Goal: Task Accomplishment & Management: Use online tool/utility

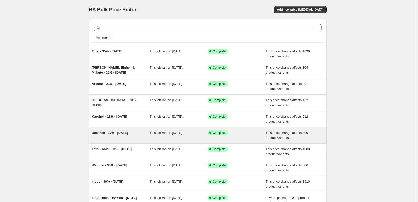
click at [114, 133] on span "Decakila - 37% - [DATE]" at bounding box center [110, 133] width 36 height 4
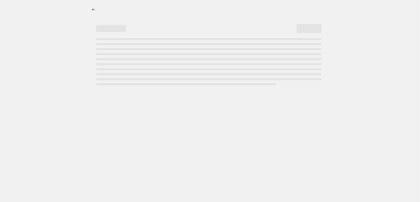
select select "margin"
select select "pp"
select select "vendor"
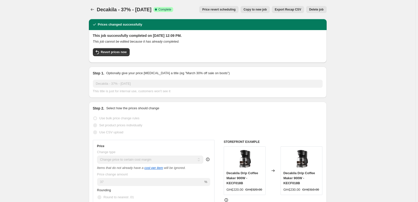
click at [260, 9] on span "Copy to new job" at bounding box center [255, 10] width 23 height 4
select select "margin"
select select "pp"
select select "vendor"
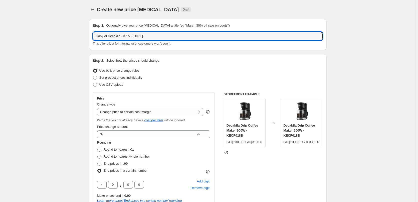
drag, startPoint x: 109, startPoint y: 35, endPoint x: 93, endPoint y: 36, distance: 16.5
click at [93, 36] on div "Step 1. Optionally give your price [MEDICAL_DATA] a title (eg "March 30% off sa…" at bounding box center [208, 34] width 238 height 31
click at [130, 35] on input "Decakila - 37% - [DATE]" at bounding box center [208, 36] width 230 height 8
click at [124, 35] on input "Decakila - 37% - [DATE]" at bounding box center [208, 36] width 230 height 8
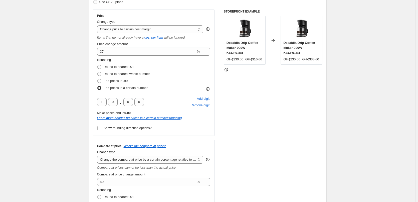
scroll to position [100, 0]
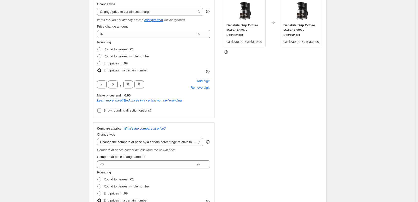
type input "Decakila - 37% - [DATE]"
click at [138, 111] on span "Show rounding direction options?" at bounding box center [128, 110] width 48 height 4
click at [101, 111] on input "Show rounding direction options?" at bounding box center [99, 110] width 4 height 4
checkbox input "true"
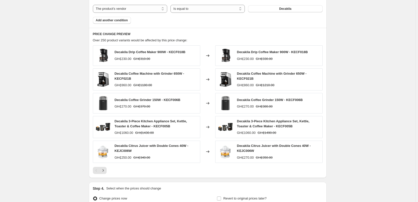
scroll to position [476, 0]
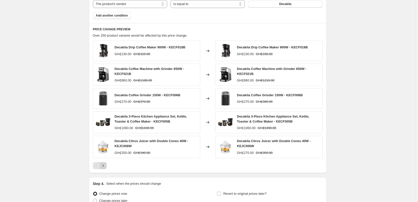
click at [107, 166] on button "Next" at bounding box center [103, 165] width 7 height 7
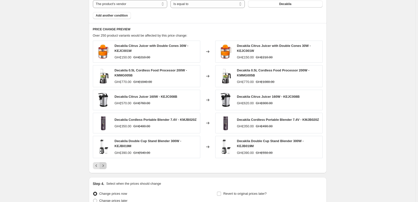
click at [105, 165] on icon "Next" at bounding box center [103, 165] width 5 height 5
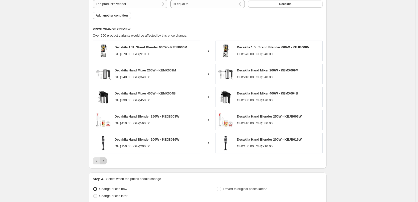
click at [105, 161] on icon "Next" at bounding box center [103, 160] width 5 height 5
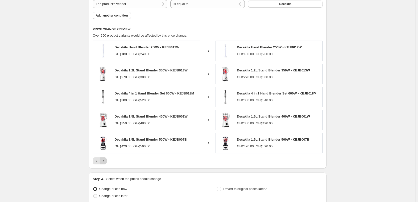
click at [106, 161] on icon "Next" at bounding box center [103, 160] width 5 height 5
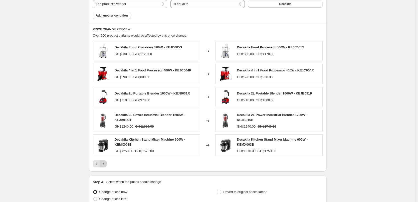
click at [105, 163] on icon "Next" at bounding box center [103, 163] width 5 height 5
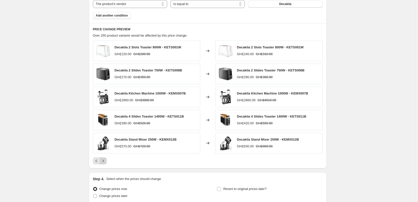
click at [106, 163] on icon "Next" at bounding box center [103, 160] width 5 height 5
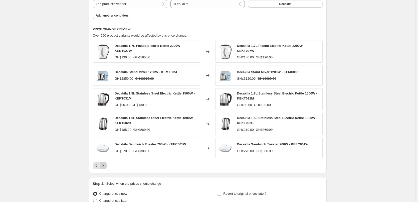
click at [105, 166] on icon "Next" at bounding box center [103, 165] width 5 height 5
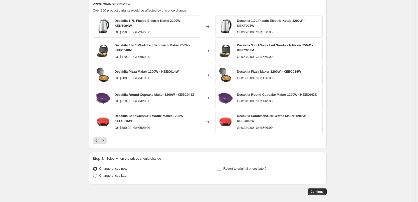
scroll to position [525, 0]
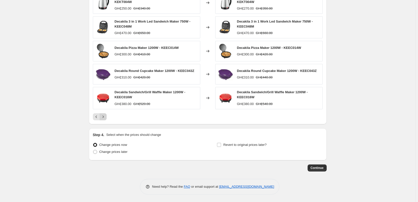
click at [104, 116] on icon "Next" at bounding box center [103, 116] width 5 height 5
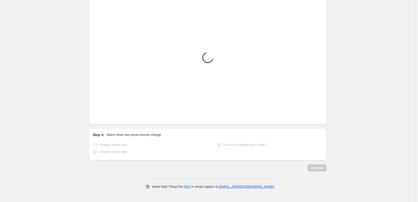
scroll to position [520, 0]
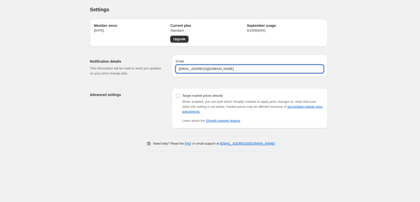
drag, startPoint x: 186, startPoint y: 68, endPoint x: 177, endPoint y: 68, distance: 9.0
click at [177, 68] on input "[EMAIL_ADDRESS][DOMAIN_NAME]" at bounding box center [250, 69] width 148 height 8
type input "[EMAIL_ADDRESS][DOMAIN_NAME]"
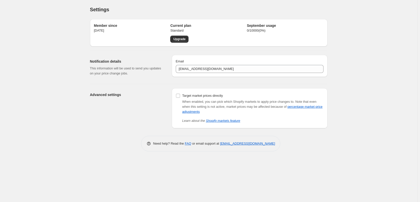
click at [158, 98] on div "Advanced settings" at bounding box center [129, 108] width 78 height 40
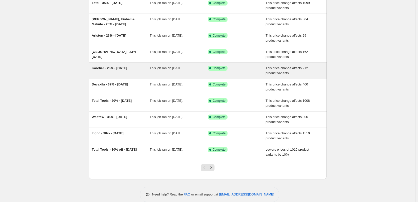
scroll to position [50, 0]
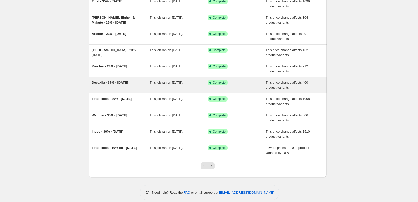
click at [121, 86] on div "Decakila - 37% - [DATE]" at bounding box center [121, 85] width 58 height 10
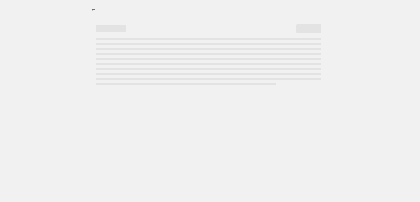
select select "margin"
select select "pp"
select select "vendor"
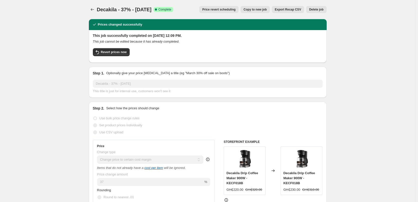
click at [262, 10] on span "Copy to new job" at bounding box center [255, 10] width 23 height 4
select select "margin"
select select "pp"
select select "vendor"
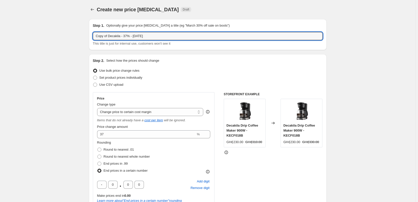
drag, startPoint x: 109, startPoint y: 35, endPoint x: 85, endPoint y: 36, distance: 23.8
click at [128, 36] on input "Decakila - 37% - [DATE]" at bounding box center [208, 36] width 230 height 8
click at [125, 35] on input "Decakila - 37% - [DATE]" at bounding box center [208, 36] width 230 height 8
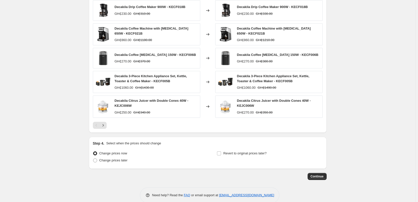
scroll to position [494, 0]
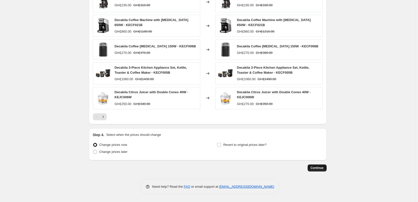
type input "Decakila - 37% - [DATE]"
click at [319, 167] on span "Continue" at bounding box center [317, 168] width 13 height 4
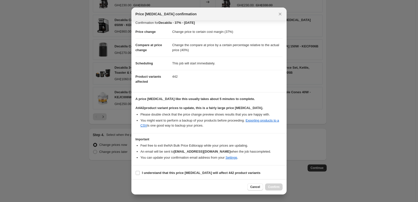
scroll to position [6, 0]
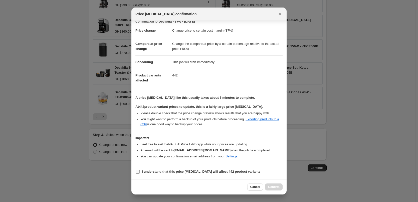
click at [224, 170] on b "I understand that this price change job will affect 442 product variants" at bounding box center [201, 171] width 118 height 4
click at [140, 170] on input "I understand that this price change job will affect 442 product variants" at bounding box center [138, 171] width 4 height 4
checkbox input "true"
click at [279, 186] on span "Confirm" at bounding box center [274, 187] width 12 height 4
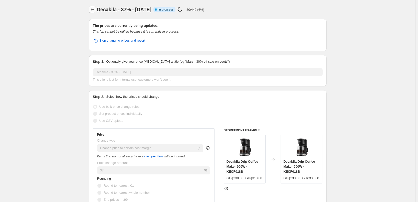
click at [92, 9] on icon "Price change jobs" at bounding box center [92, 9] width 5 height 5
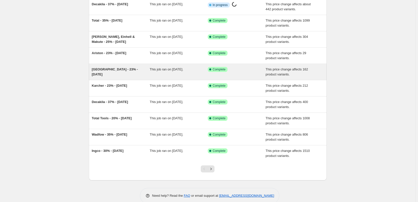
scroll to position [50, 0]
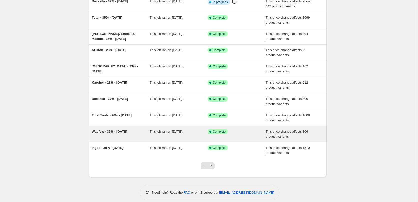
click at [126, 132] on span "Wadfow - 35% - [DATE]" at bounding box center [110, 131] width 36 height 4
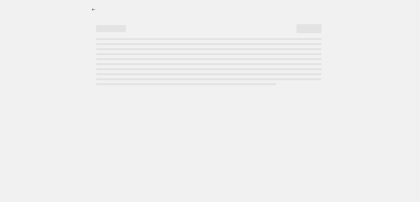
select select "margin"
select select "remove"
select select "vendor"
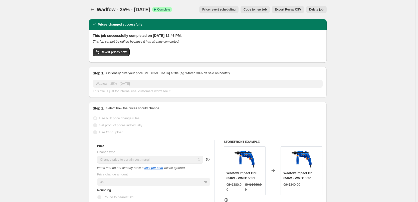
click at [261, 8] on span "Copy to new job" at bounding box center [255, 10] width 23 height 4
select select "margin"
select select "remove"
select select "vendor"
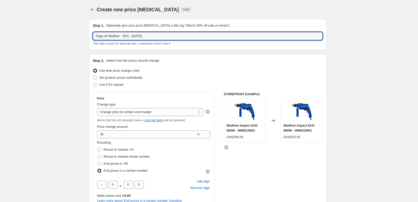
drag, startPoint x: 109, startPoint y: 35, endPoint x: 91, endPoint y: 37, distance: 18.1
click at [91, 37] on div "Step 1. Optionally give your price change job a title (eg "March 30% off sale o…" at bounding box center [208, 34] width 238 height 31
click at [129, 35] on input "Wadfow - 35% - [DATE]" at bounding box center [208, 36] width 230 height 8
type input "Wadfow - 35% - 15/09/25"
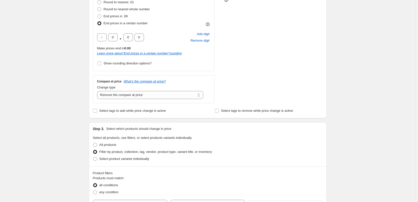
scroll to position [150, 0]
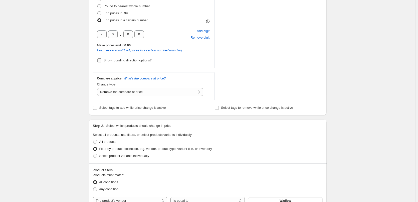
click at [137, 61] on span "Show rounding direction options?" at bounding box center [128, 60] width 48 height 4
click at [101, 61] on input "Show rounding direction options?" at bounding box center [99, 60] width 4 height 4
checkbox input "true"
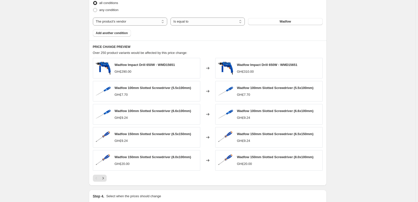
scroll to position [375, 0]
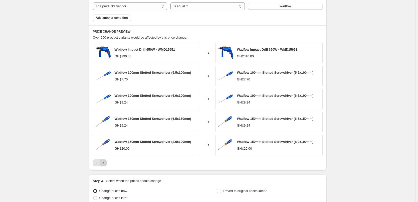
click at [105, 163] on icon "Next" at bounding box center [103, 162] width 5 height 5
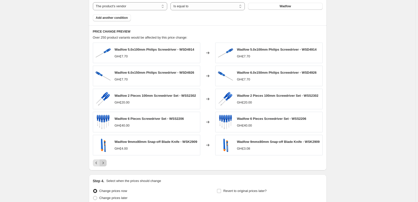
click at [107, 165] on button "Next" at bounding box center [103, 162] width 7 height 7
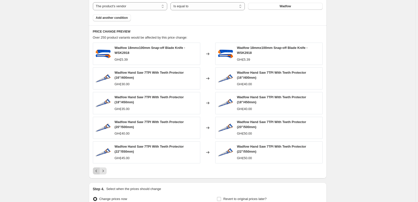
click at [98, 170] on icon "Previous" at bounding box center [96, 170] width 5 height 5
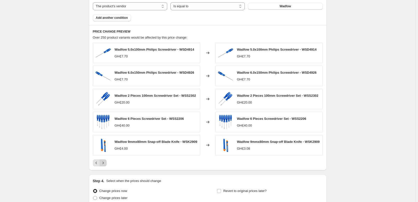
click at [104, 164] on icon "Next" at bounding box center [102, 163] width 1 height 2
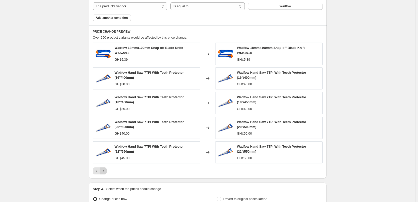
click at [106, 171] on icon "Next" at bounding box center [103, 170] width 5 height 5
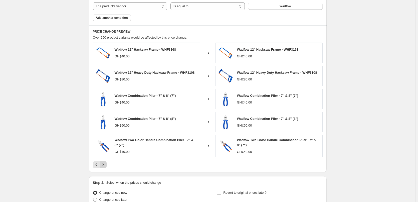
click at [105, 166] on icon "Next" at bounding box center [103, 164] width 5 height 5
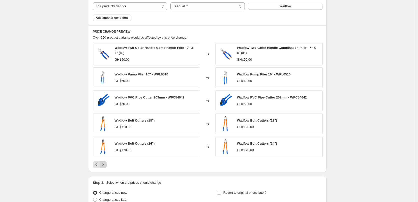
click at [106, 165] on icon "Next" at bounding box center [103, 164] width 5 height 5
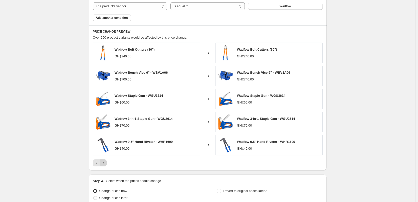
click at [104, 162] on icon "Next" at bounding box center [103, 162] width 5 height 5
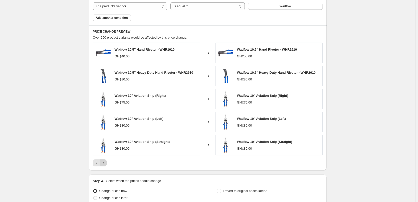
click at [105, 162] on icon "Next" at bounding box center [103, 162] width 5 height 5
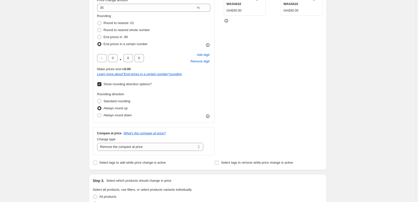
scroll to position [0, 0]
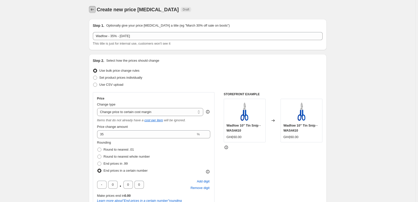
click at [95, 9] on icon "Price change jobs" at bounding box center [92, 9] width 5 height 5
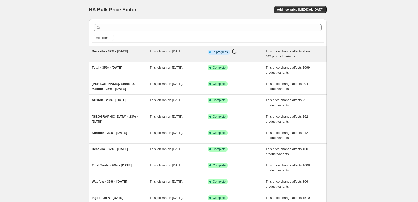
click at [137, 53] on div "Decakila - 37% - [DATE]" at bounding box center [121, 54] width 58 height 10
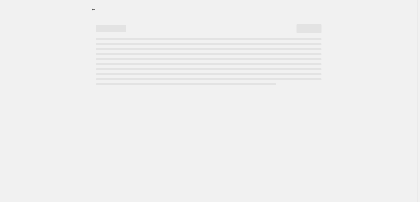
select select "margin"
select select "pp"
select select "vendor"
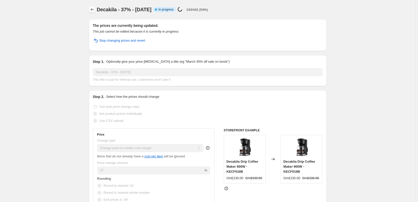
click at [94, 10] on icon "Price change jobs" at bounding box center [92, 9] width 5 height 5
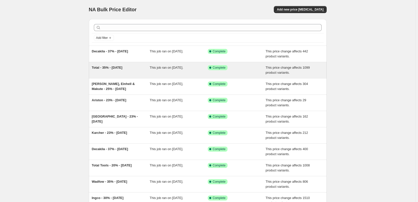
click at [113, 72] on div "Total - 35% - [DATE]" at bounding box center [121, 70] width 58 height 10
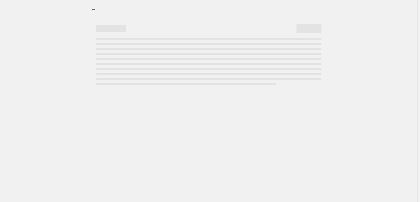
select select "margin"
select select "remove"
select select "vendor"
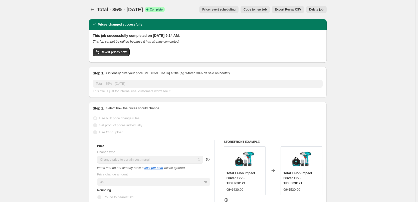
click at [262, 7] on button "Copy to new job" at bounding box center [255, 9] width 29 height 7
select select "margin"
select select "remove"
select select "vendor"
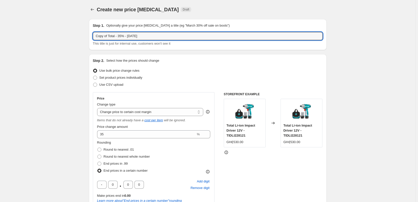
drag, startPoint x: 109, startPoint y: 35, endPoint x: 66, endPoint y: 39, distance: 43.0
click at [124, 35] on input "Total - 35% - [DATE]" at bounding box center [208, 36] width 230 height 8
click at [120, 35] on input "Total - 35% - 27/09/25" at bounding box center [208, 36] width 230 height 8
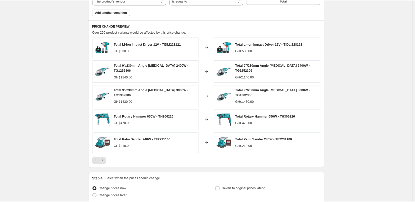
scroll to position [350, 0]
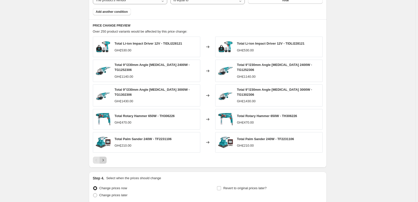
type input "Total - 35% - 15/09/25"
click at [105, 158] on icon "Next" at bounding box center [103, 159] width 5 height 5
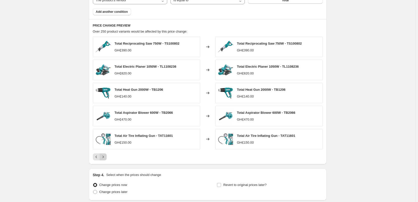
click at [106, 155] on icon "Next" at bounding box center [103, 156] width 5 height 5
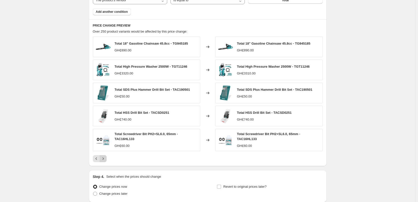
click at [105, 158] on icon "Next" at bounding box center [103, 158] width 5 height 5
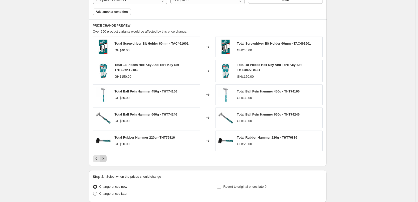
click at [105, 158] on icon "Next" at bounding box center [103, 158] width 5 height 5
